Goal: Find contact information: Find contact information

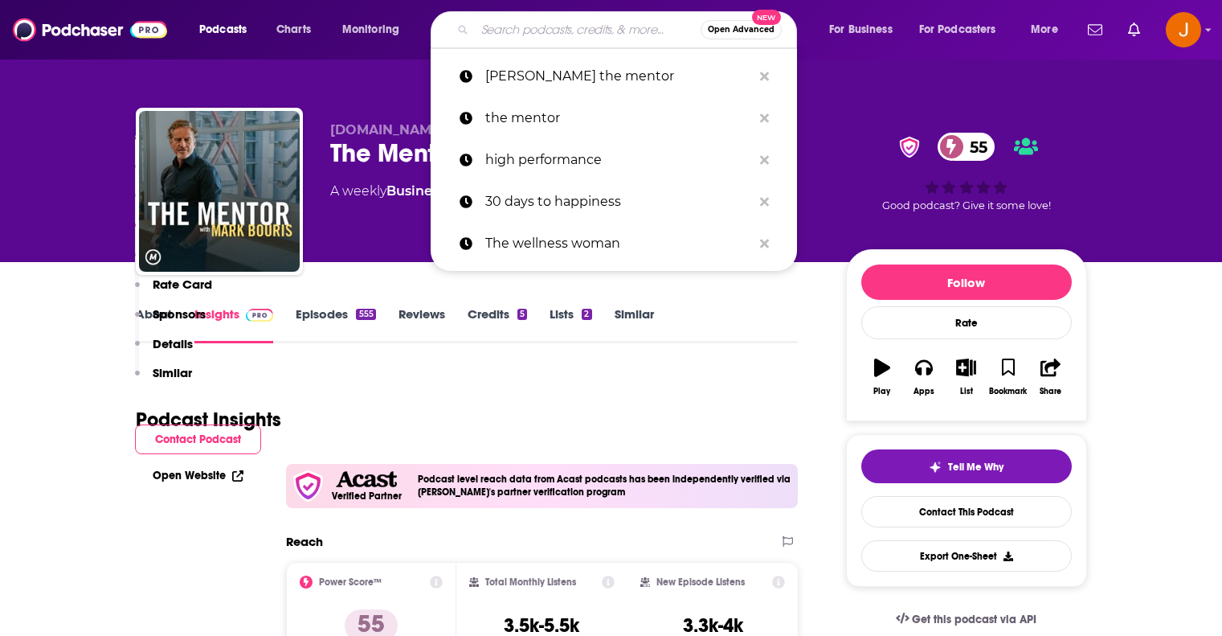
scroll to position [1447, 0]
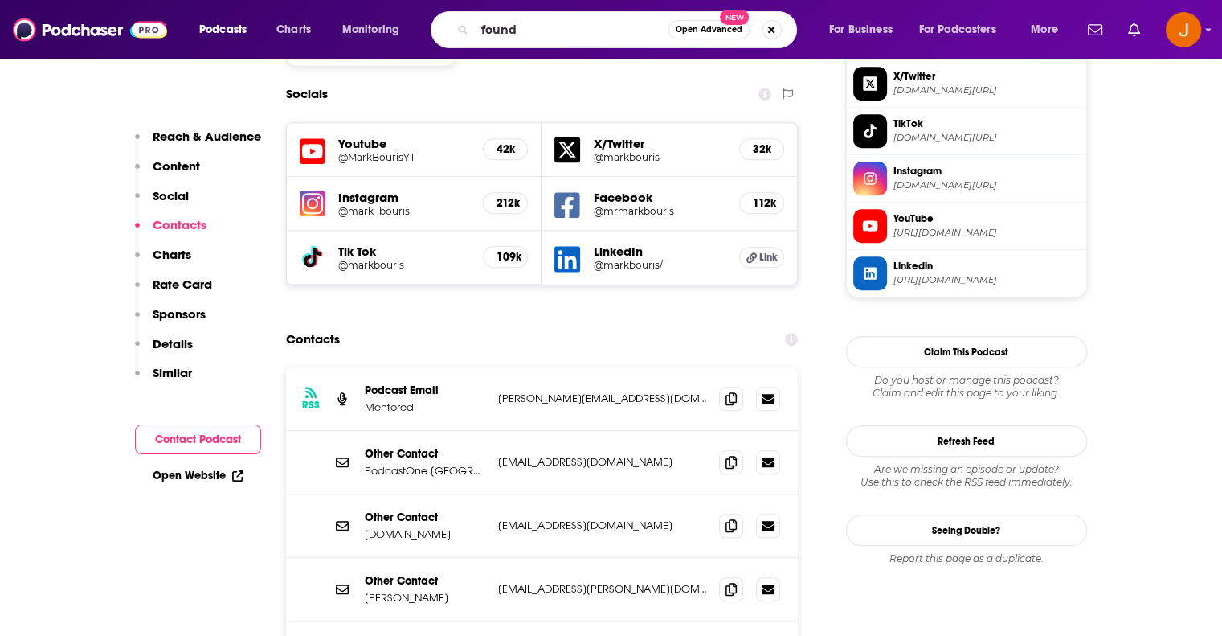
type input "foundr"
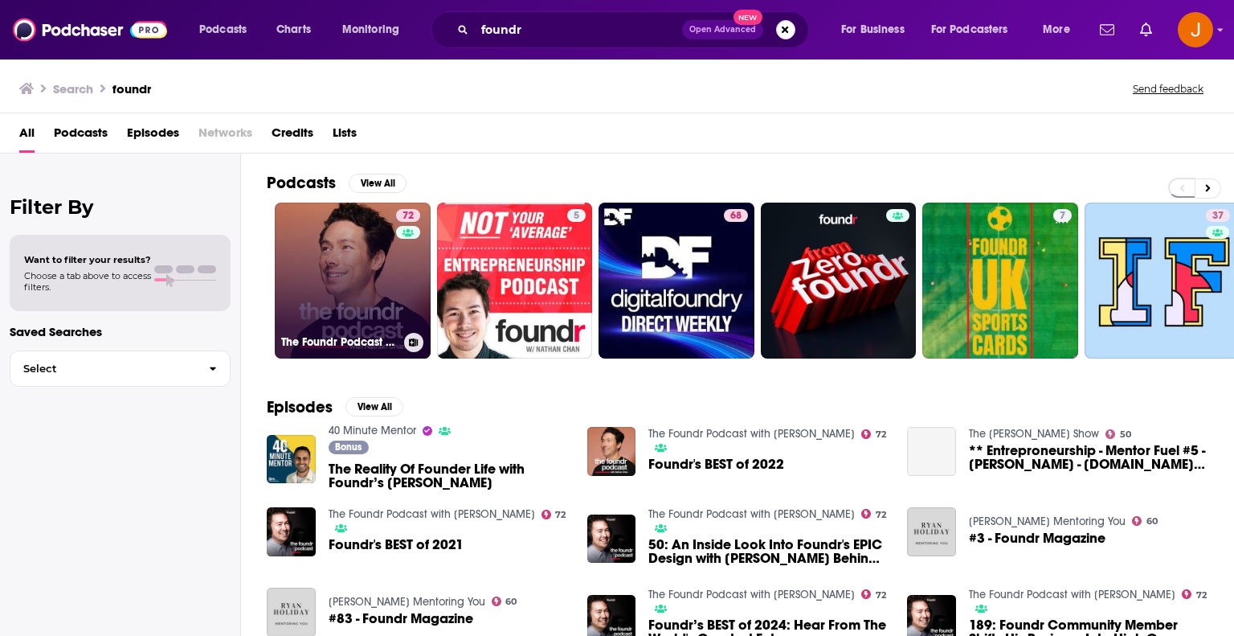
click at [354, 282] on link "72 The Foundr Podcast with [PERSON_NAME]" at bounding box center [353, 281] width 156 height 156
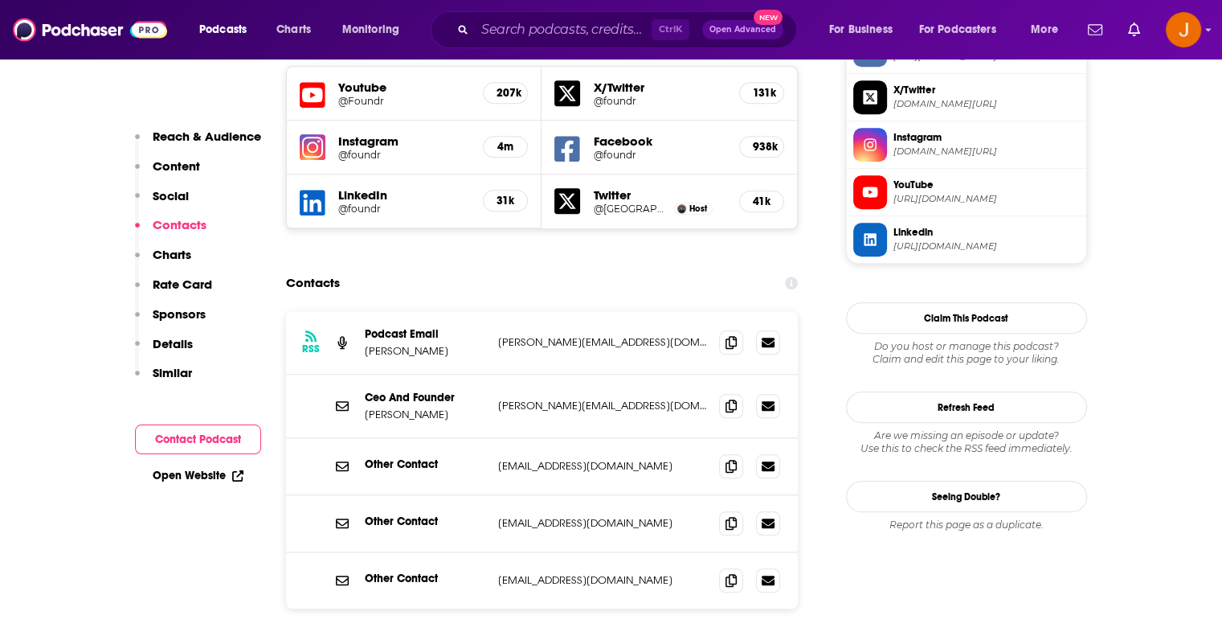
scroll to position [1447, 0]
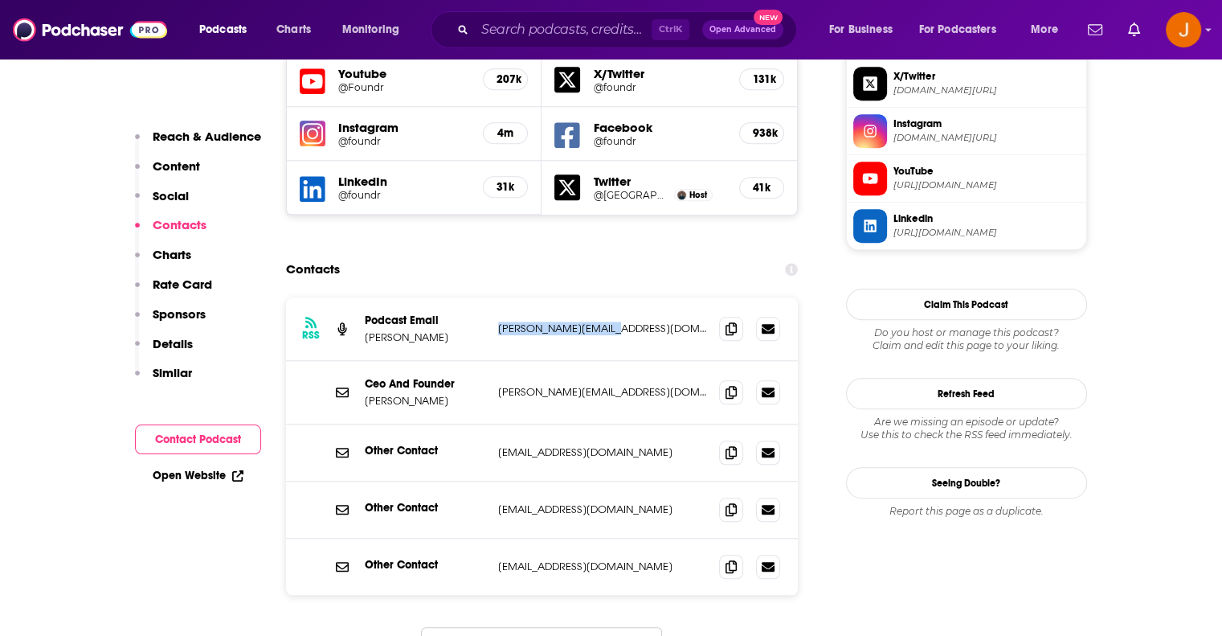
drag, startPoint x: 636, startPoint y: 248, endPoint x: 499, endPoint y: 246, distance: 136.6
click at [499, 321] on p "[PERSON_NAME][EMAIL_ADDRESS][DOMAIN_NAME]" at bounding box center [602, 328] width 209 height 14
copy p "[PERSON_NAME][EMAIL_ADDRESS][DOMAIN_NAME]"
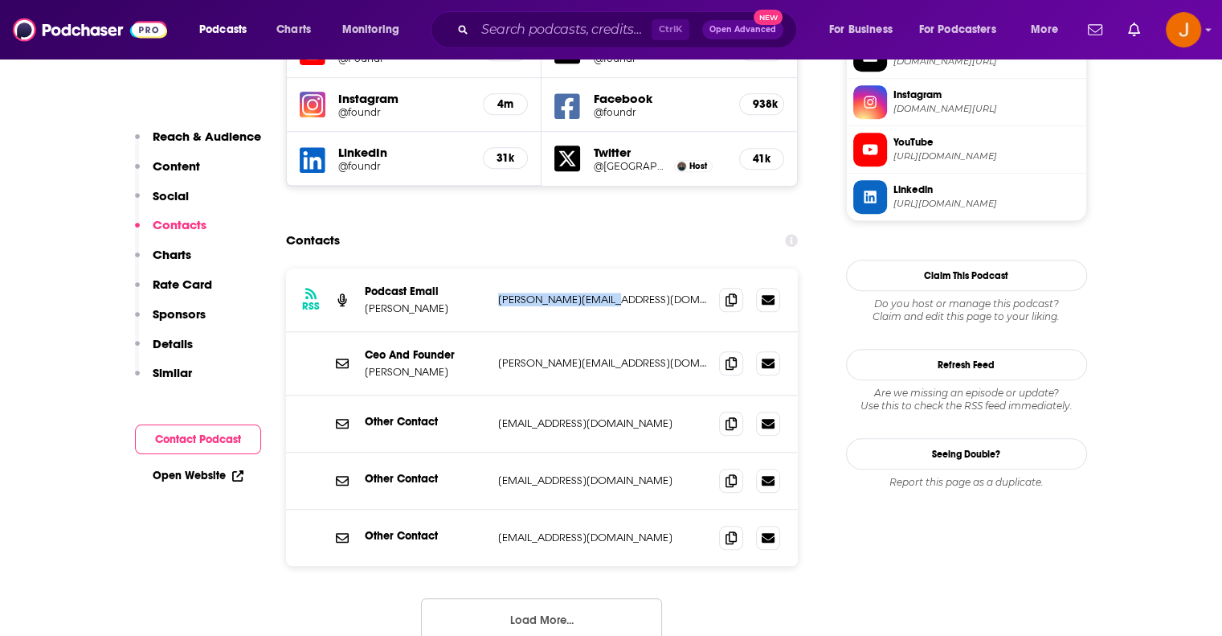
scroll to position [1500, 0]
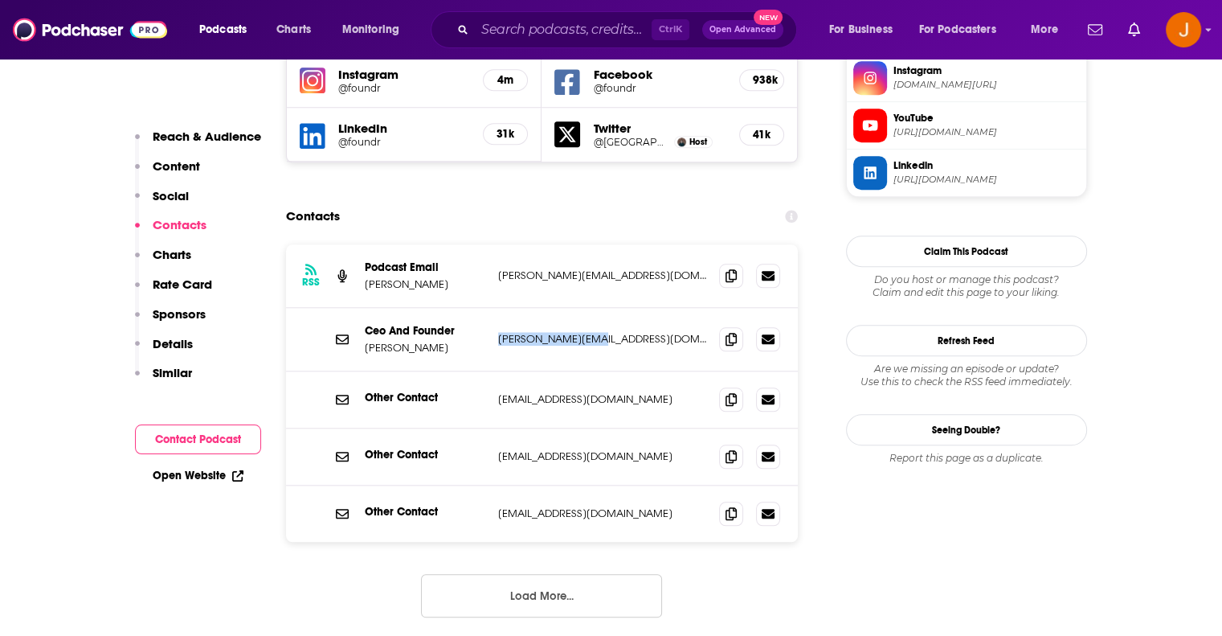
drag, startPoint x: 587, startPoint y: 260, endPoint x: 501, endPoint y: 256, distance: 86.9
click at [501, 332] on p "[PERSON_NAME][EMAIL_ADDRESS][DOMAIN_NAME]" at bounding box center [602, 339] width 209 height 14
copy p "[PERSON_NAME][EMAIL_ADDRESS][DOMAIN_NAME]"
